Goal: Find specific fact: Find specific page/section

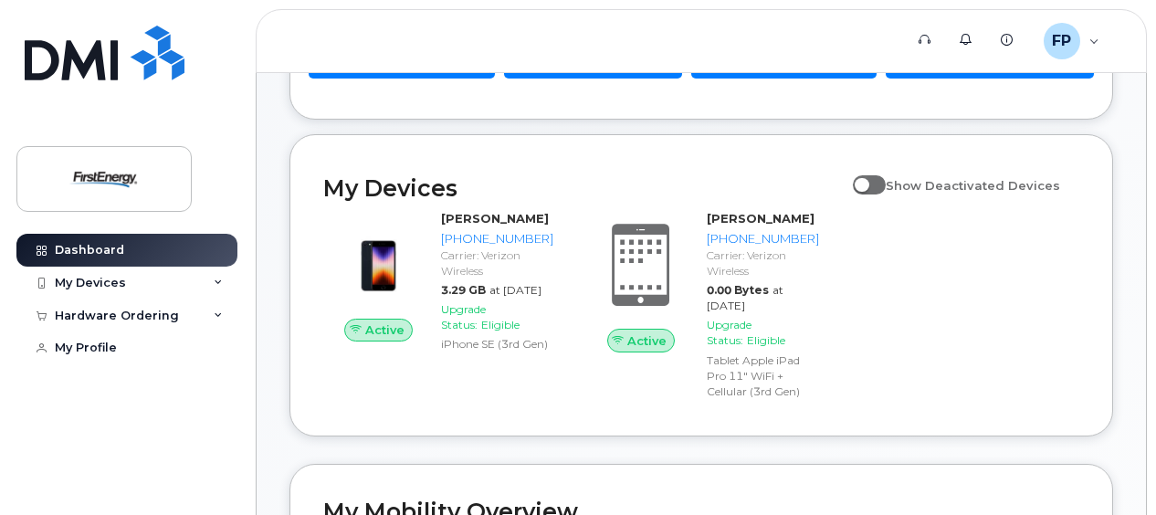
scroll to position [274, 0]
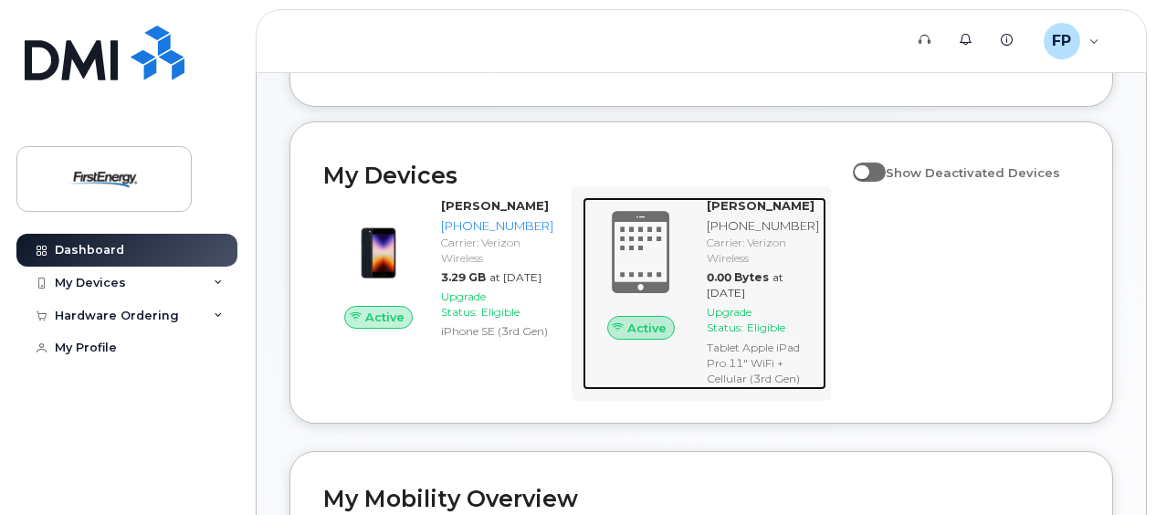
click at [748, 248] on div "Carrier: Verizon Wireless" at bounding box center [763, 250] width 112 height 31
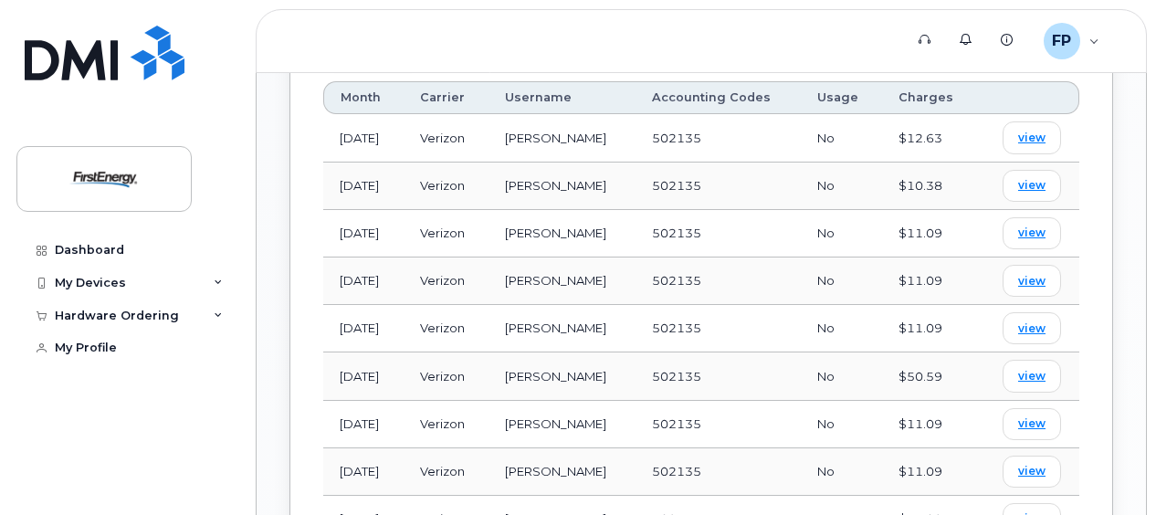
scroll to position [1370, 0]
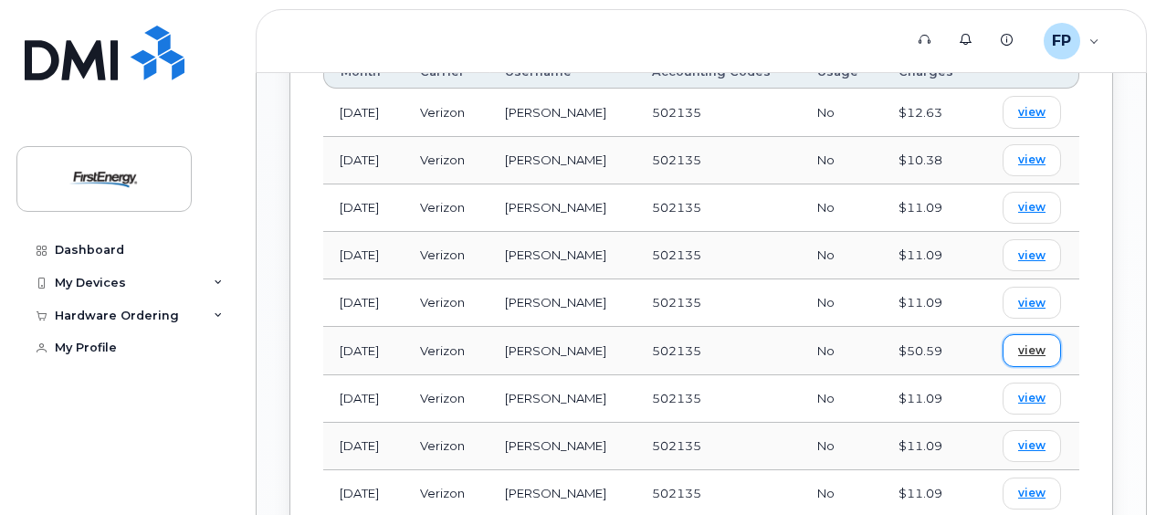
click at [1030, 342] on span "view" at bounding box center [1031, 350] width 27 height 16
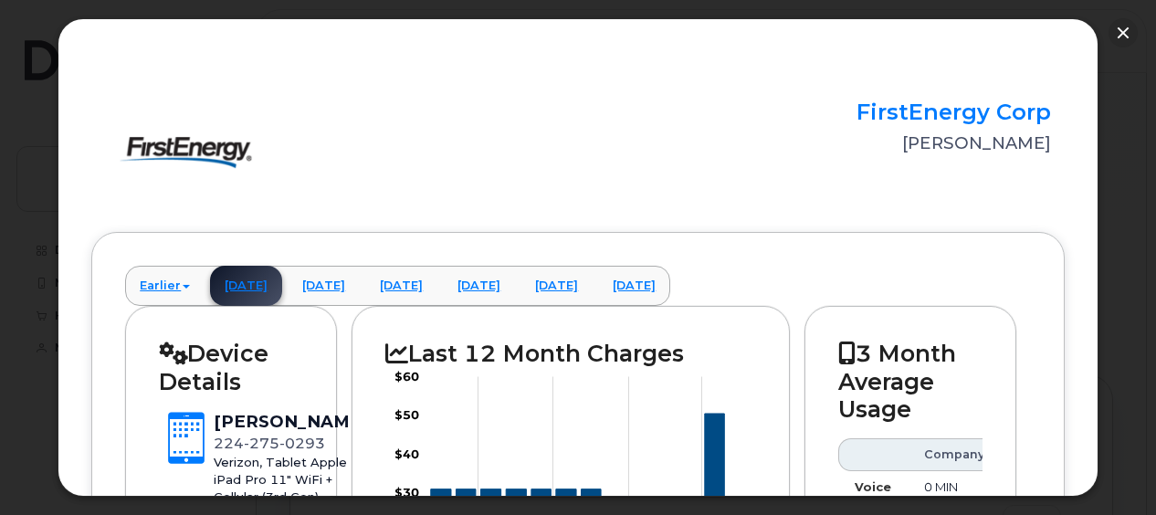
scroll to position [731, 0]
click at [1124, 26] on button "button" at bounding box center [1123, 32] width 29 height 29
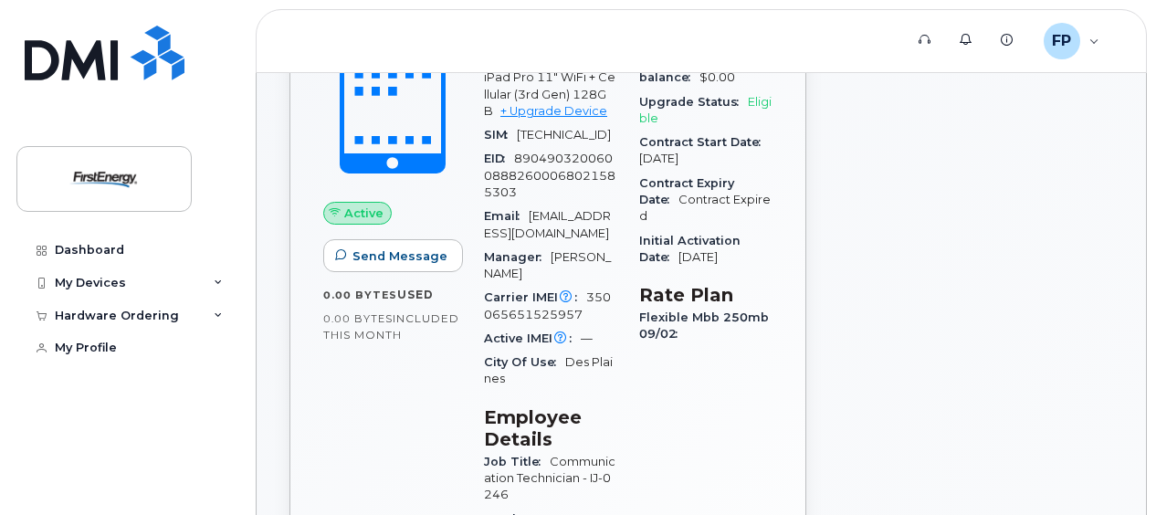
scroll to position [0, 0]
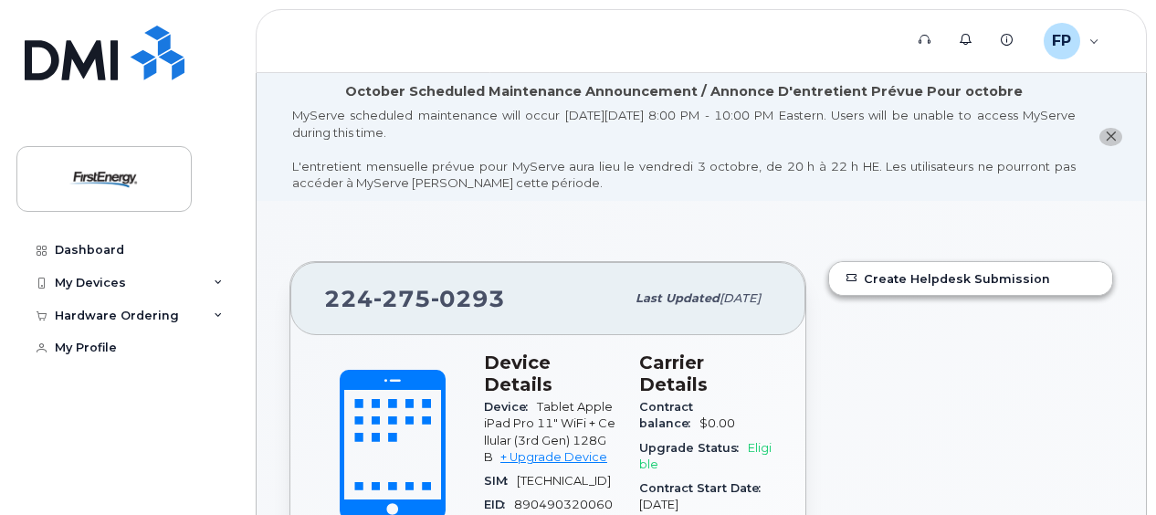
drag, startPoint x: 217, startPoint y: 279, endPoint x: 205, endPoint y: 332, distance: 54.5
click at [216, 280] on icon at bounding box center [218, 283] width 9 height 9
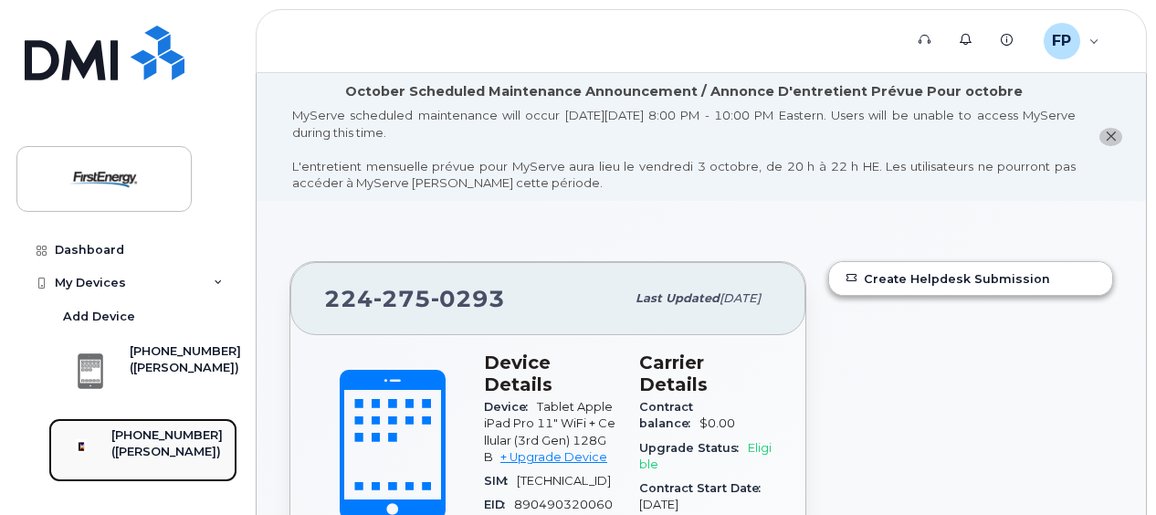
click at [149, 442] on div "[PHONE_NUMBER]" at bounding box center [166, 435] width 111 height 16
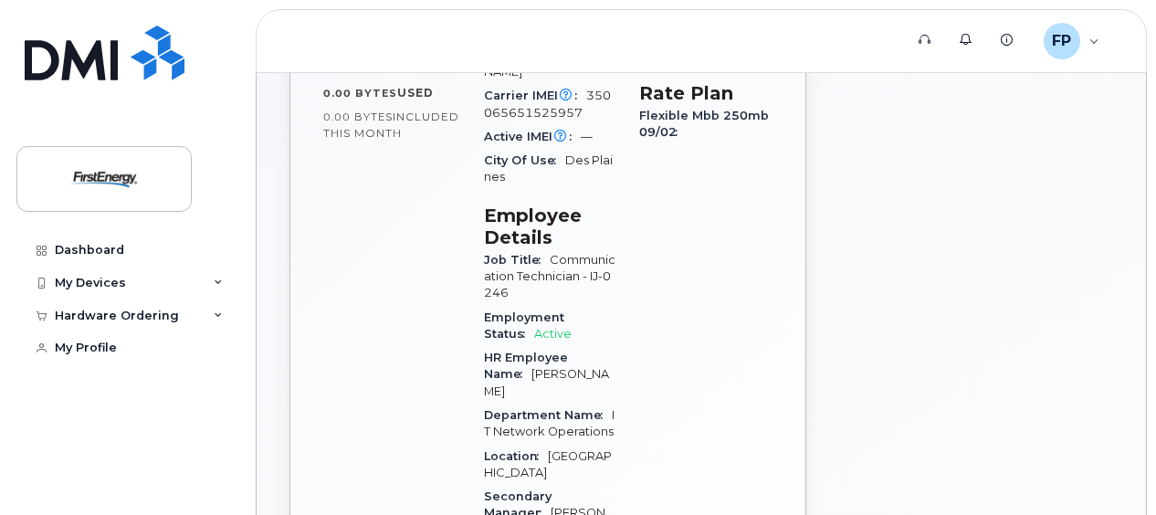
scroll to position [365, 0]
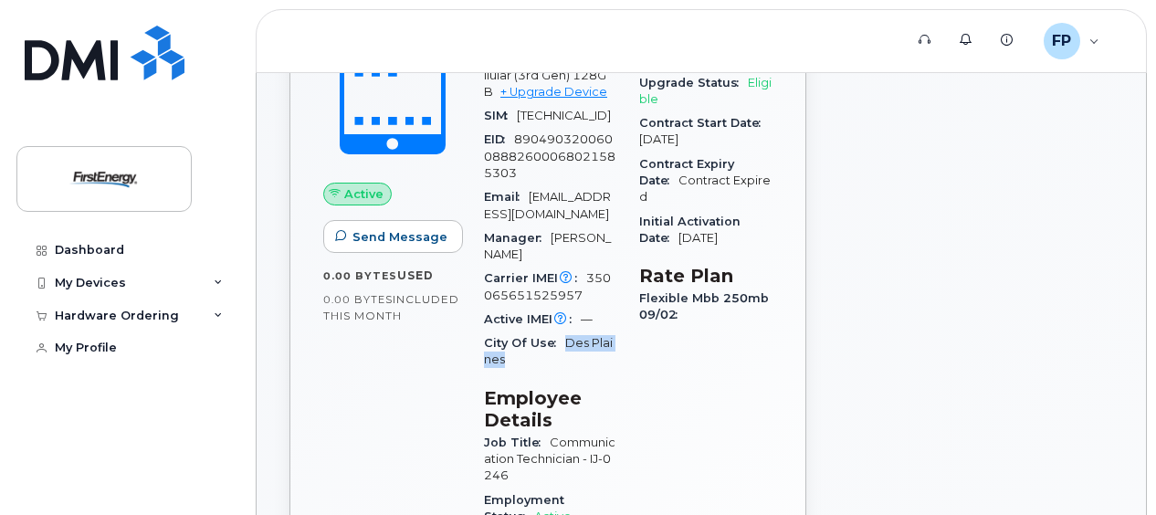
drag, startPoint x: 566, startPoint y: 355, endPoint x: 568, endPoint y: 368, distance: 12.9
click at [568, 368] on div "City Of Use Des Plaines" at bounding box center [550, 352] width 133 height 41
click at [567, 373] on div "City Of Use Des Plaines" at bounding box center [550, 352] width 133 height 41
click at [568, 369] on div "City Of Use Des Plaines" at bounding box center [550, 352] width 133 height 41
drag, startPoint x: 563, startPoint y: 356, endPoint x: 564, endPoint y: 365, distance: 9.3
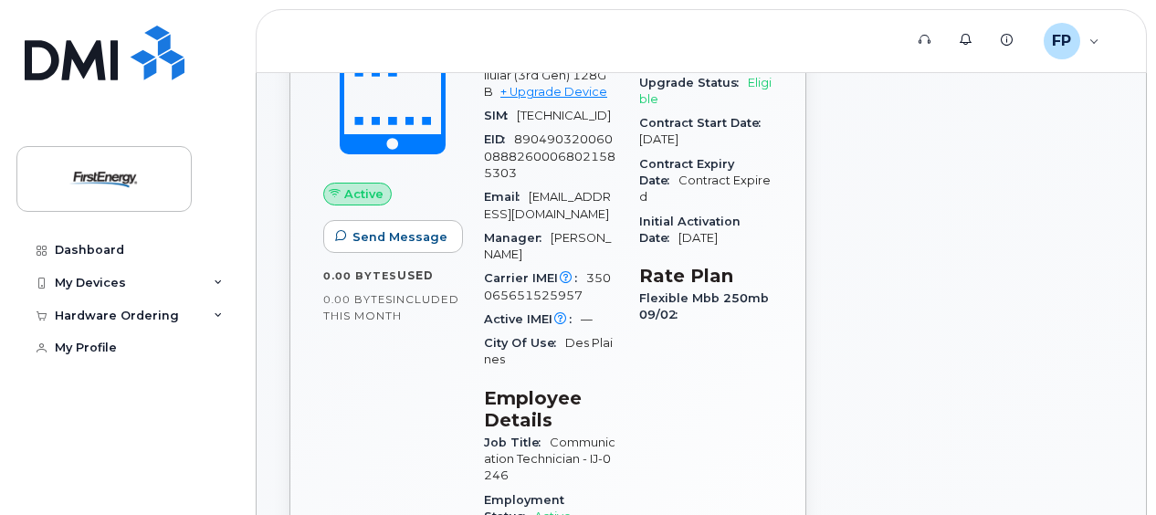
click at [563, 364] on div "City Of Use Des Plaines" at bounding box center [550, 352] width 133 height 41
click at [565, 373] on div "City Of Use Des Plaines" at bounding box center [550, 352] width 133 height 41
drag, startPoint x: 568, startPoint y: 354, endPoint x: 571, endPoint y: 373, distance: 18.5
click at [571, 373] on div "City Of Use Des Plaines" at bounding box center [550, 352] width 133 height 41
drag, startPoint x: 571, startPoint y: 372, endPoint x: 658, endPoint y: 398, distance: 90.7
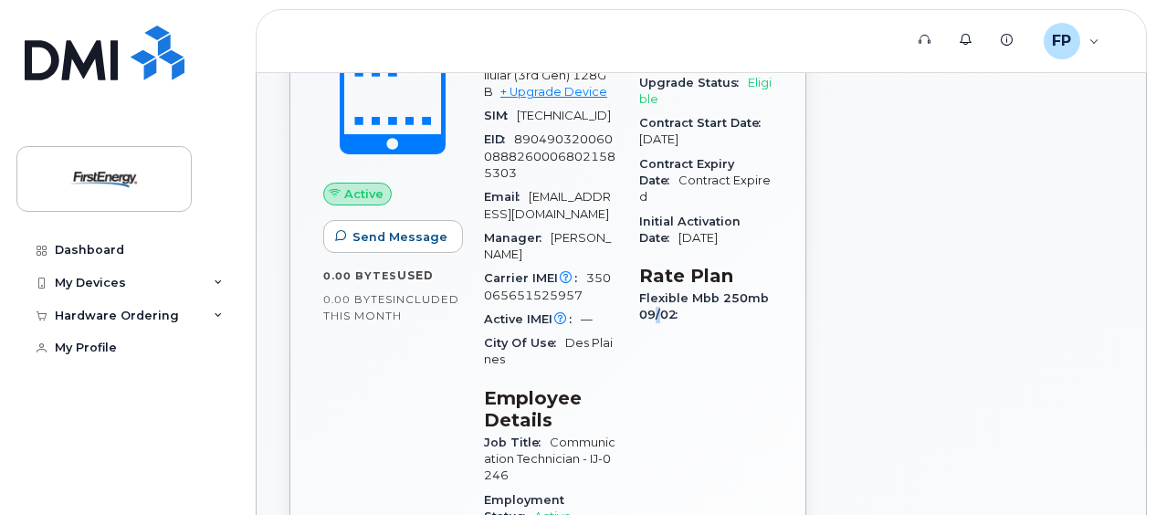
click at [658, 398] on div "Carrier Details Contract balance $0.00 Upgrade Status Eligible Contract Start D…" at bounding box center [705, 425] width 155 height 900
drag, startPoint x: 658, startPoint y: 398, endPoint x: 530, endPoint y: 374, distance: 130.0
click at [530, 373] on div "City Of Use Des Plaines" at bounding box center [550, 352] width 133 height 41
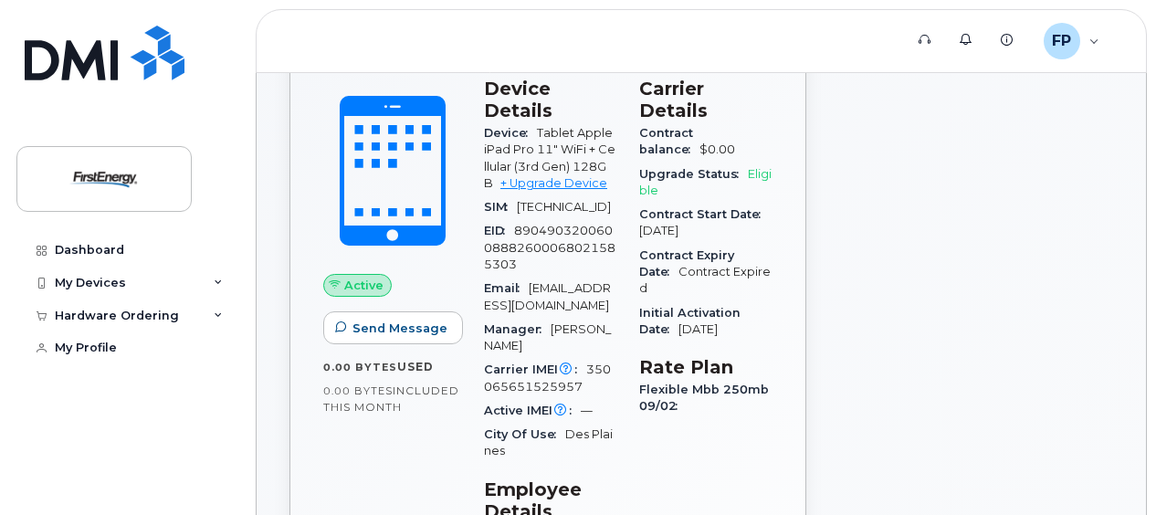
scroll to position [183, 0]
